Goal: Information Seeking & Learning: Learn about a topic

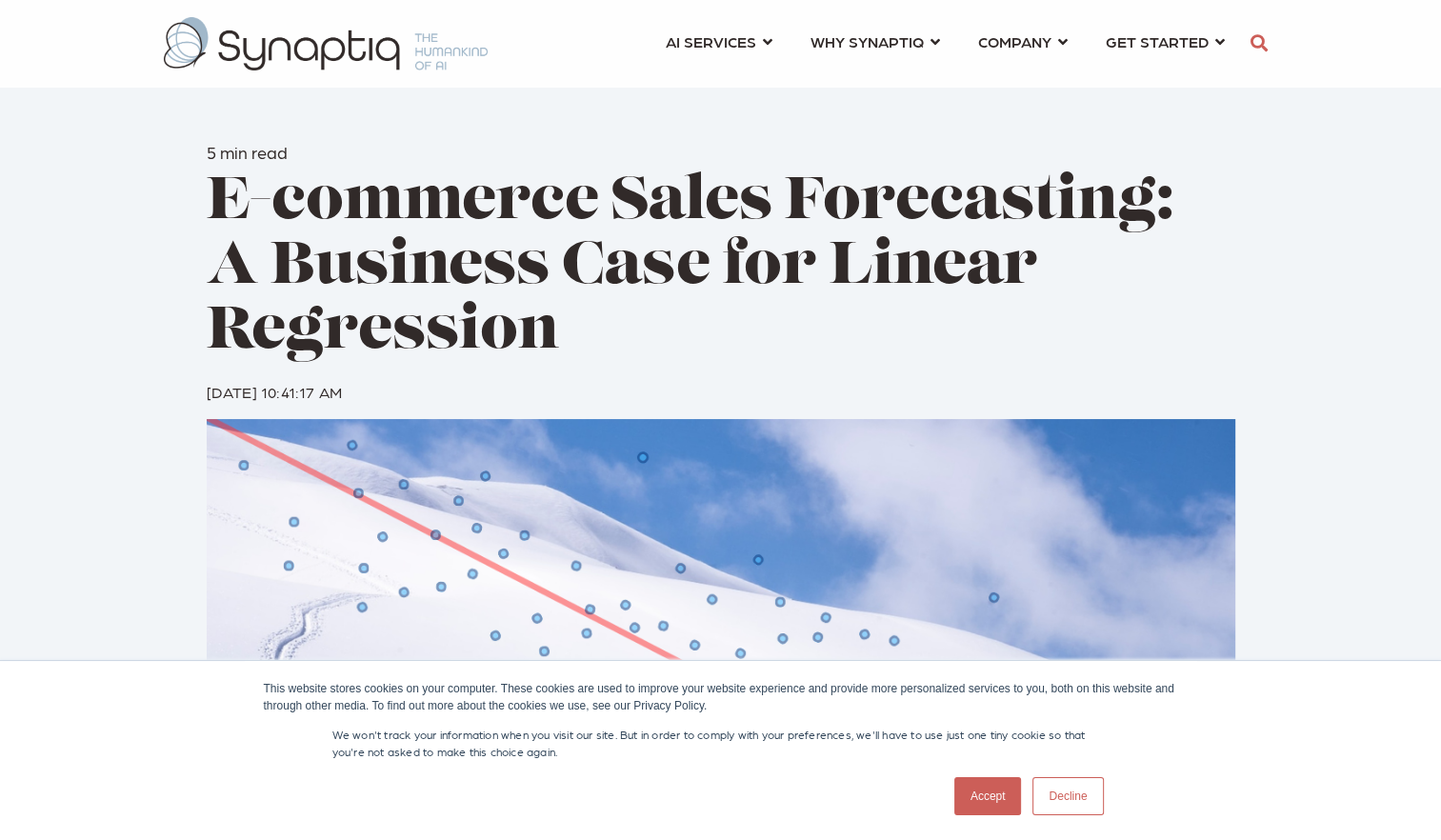
click at [585, 520] on img at bounding box center [721, 687] width 1029 height 537
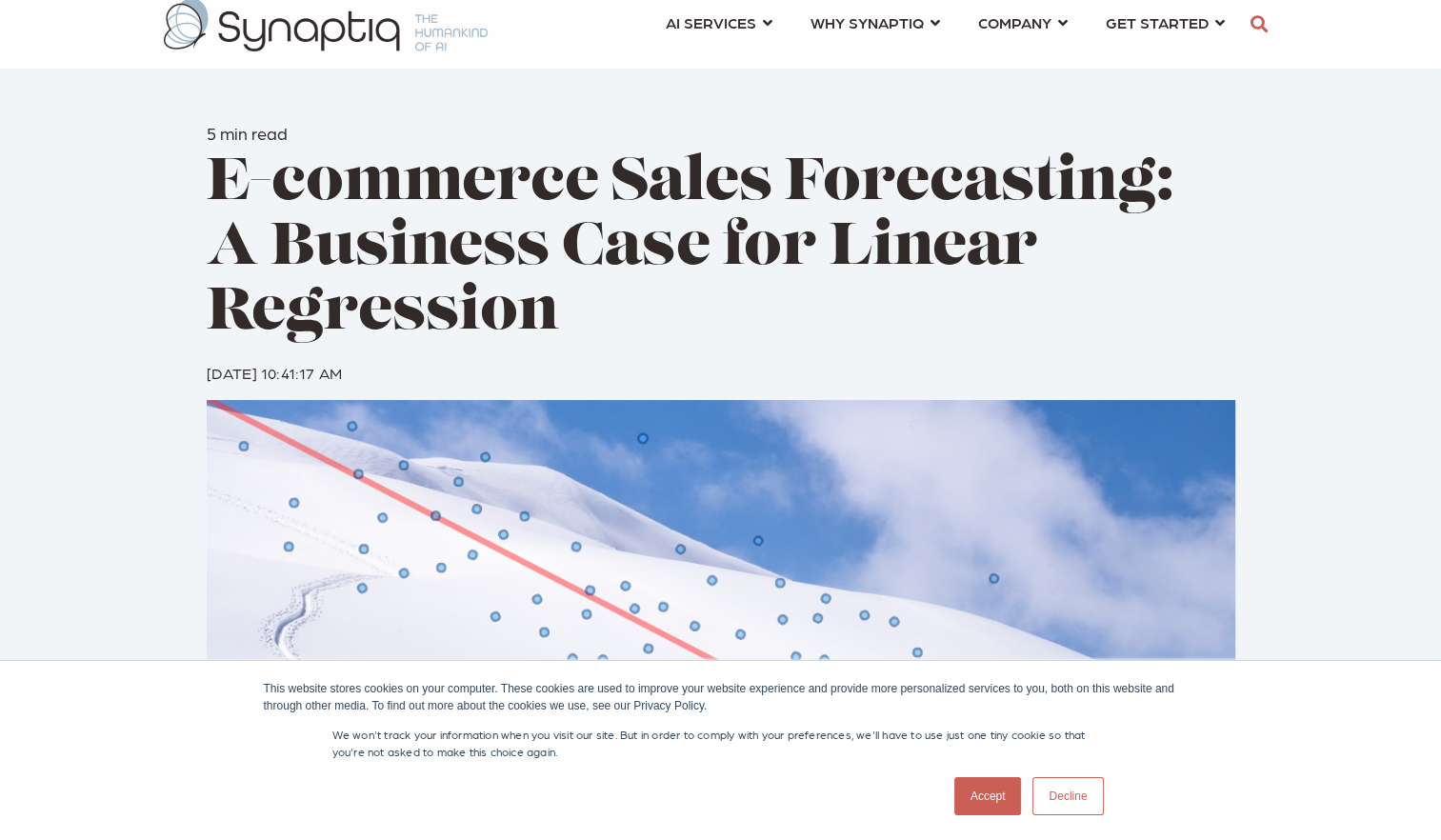
scroll to position [23, 0]
